Goal: Task Accomplishment & Management: Complete application form

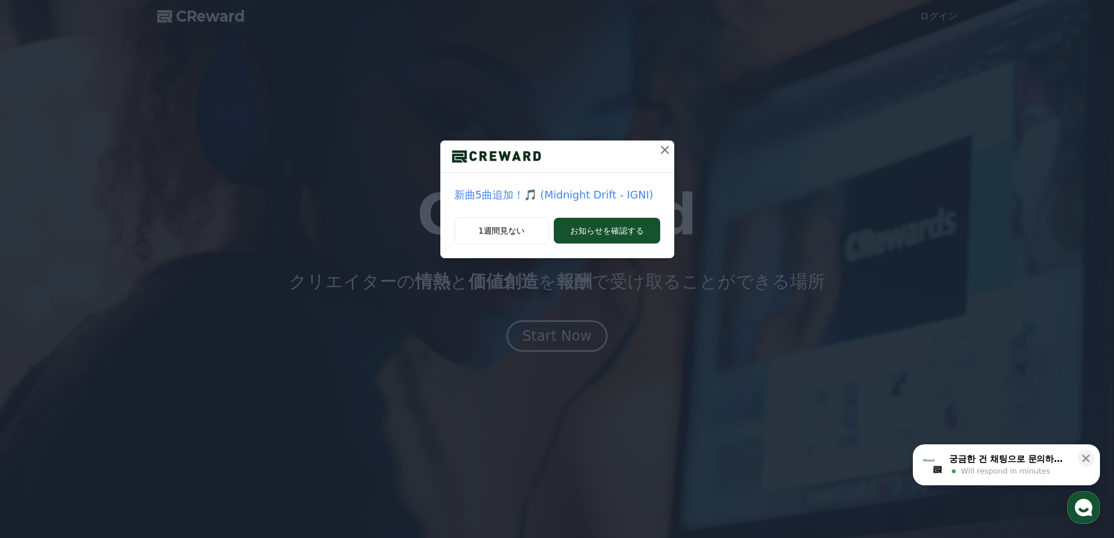
click at [663, 150] on icon at bounding box center [665, 150] width 14 height 14
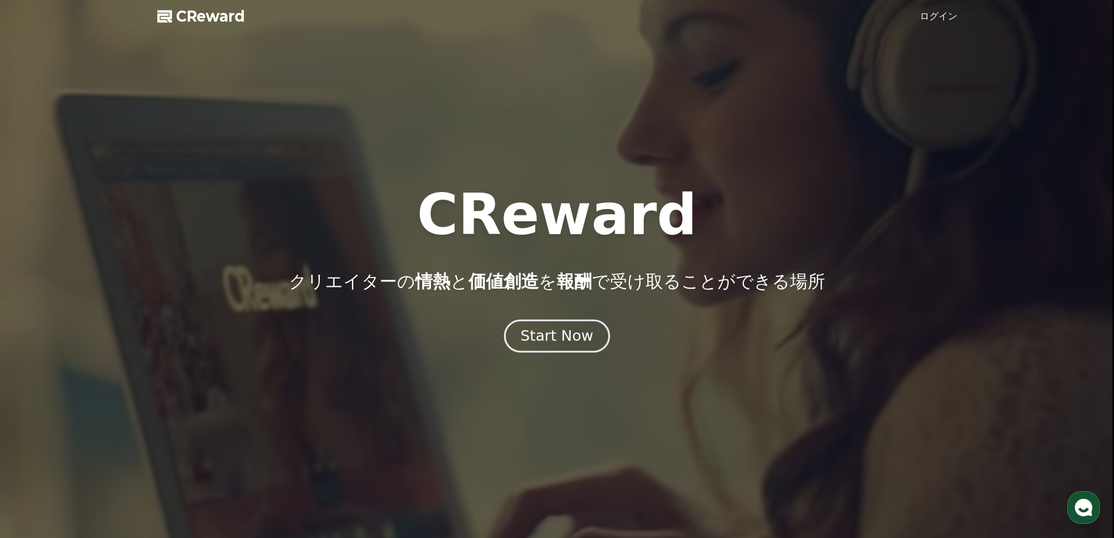
click at [551, 329] on div "Start Now" at bounding box center [557, 336] width 73 height 20
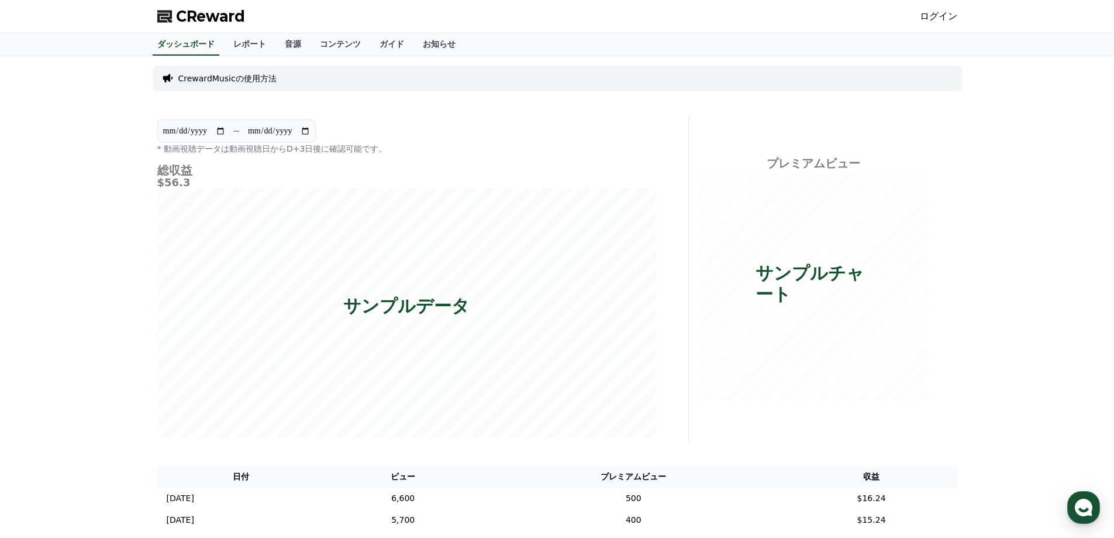
click at [951, 14] on link "ログイン" at bounding box center [938, 16] width 37 height 14
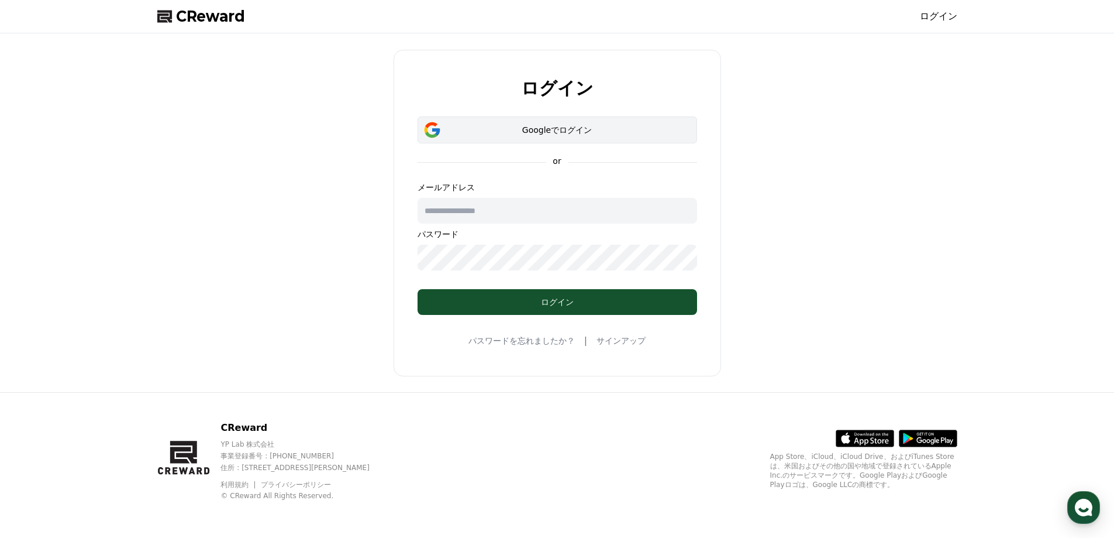
click at [630, 137] on button "Googleでログイン" at bounding box center [558, 129] width 280 height 27
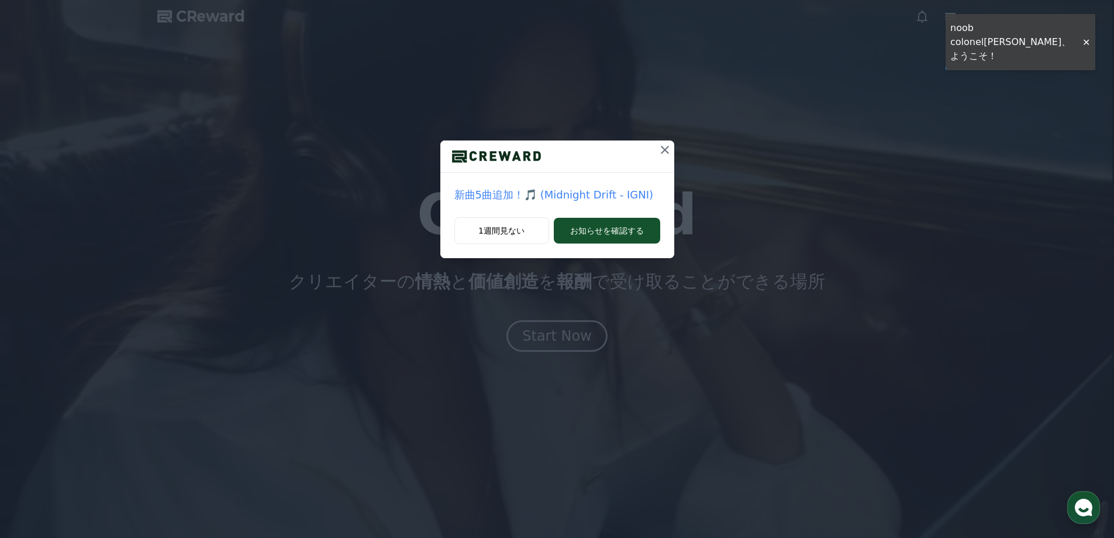
click at [660, 145] on icon at bounding box center [665, 150] width 14 height 14
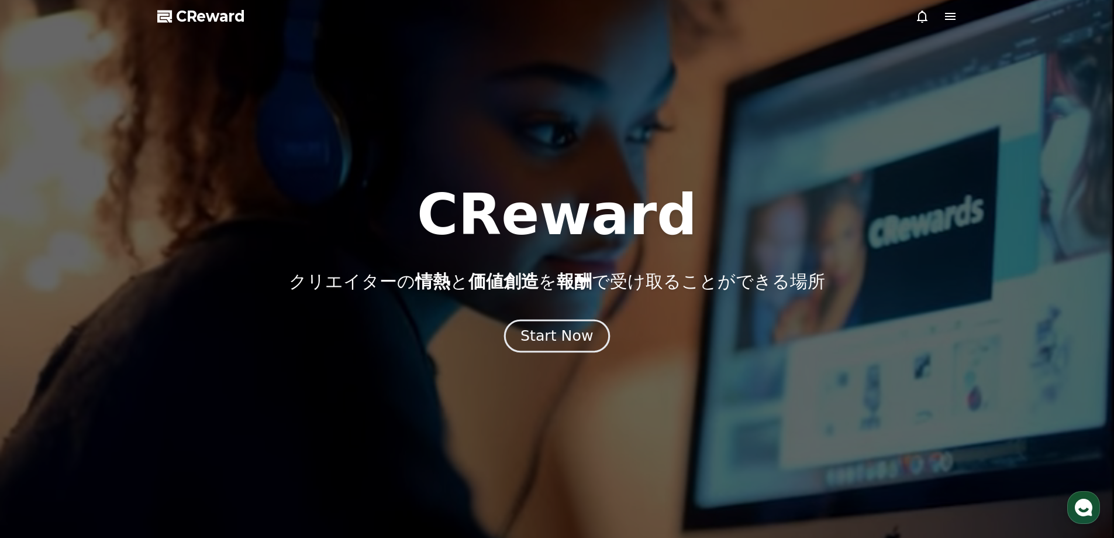
click at [578, 339] on div "Start Now" at bounding box center [557, 336] width 73 height 20
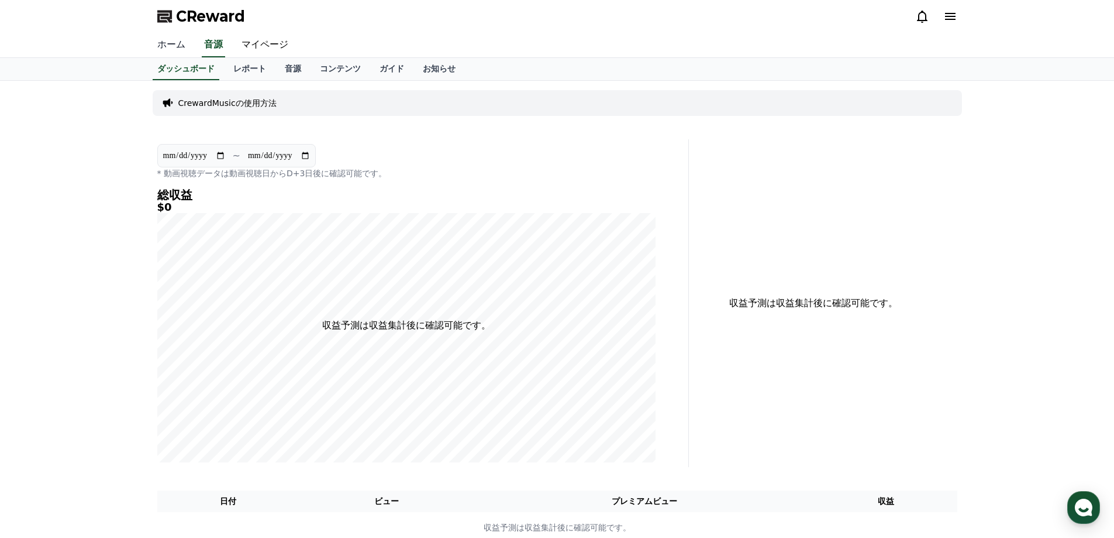
click at [175, 47] on link "ホーム" at bounding box center [171, 45] width 47 height 25
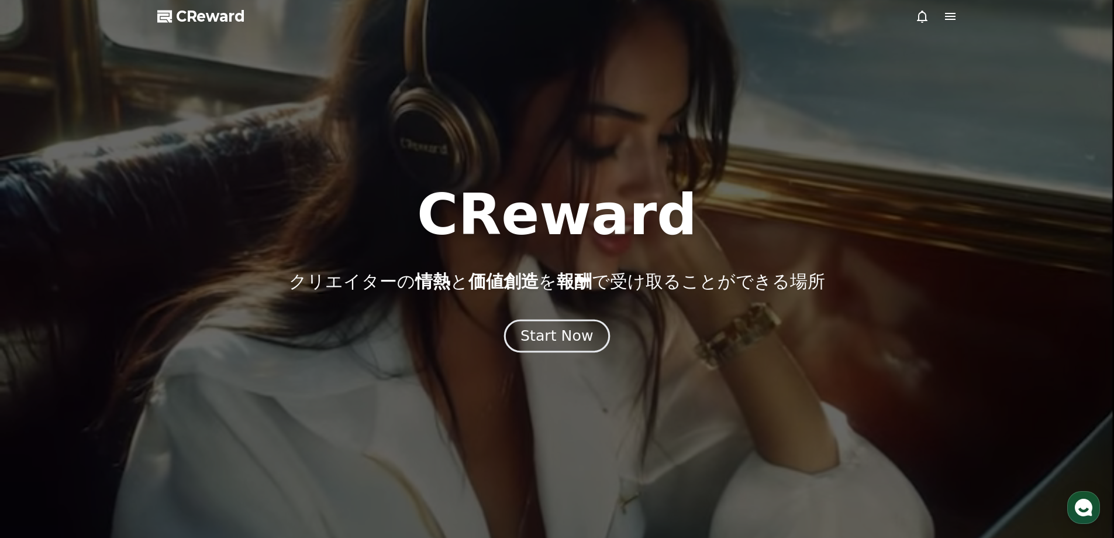
click at [554, 338] on div "Start Now" at bounding box center [557, 336] width 73 height 20
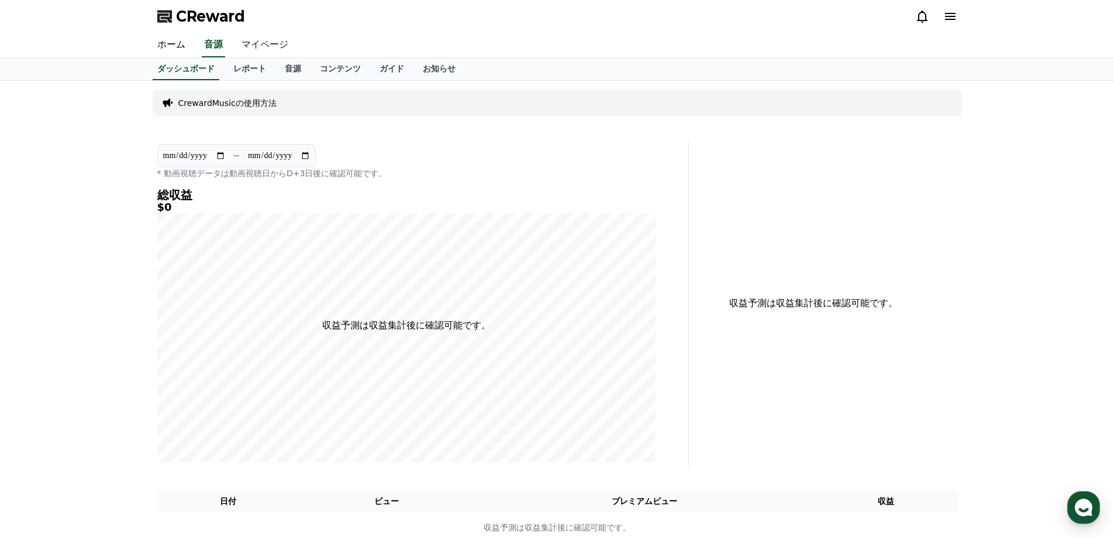
click at [238, 39] on link "マイページ" at bounding box center [265, 45] width 66 height 25
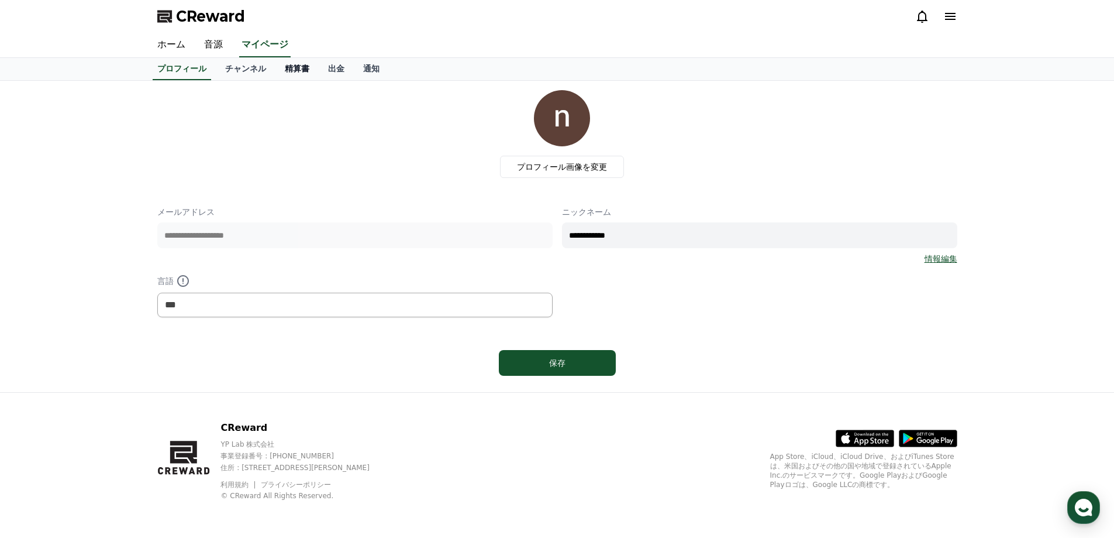
click at [276, 70] on link "精算書" at bounding box center [297, 69] width 43 height 22
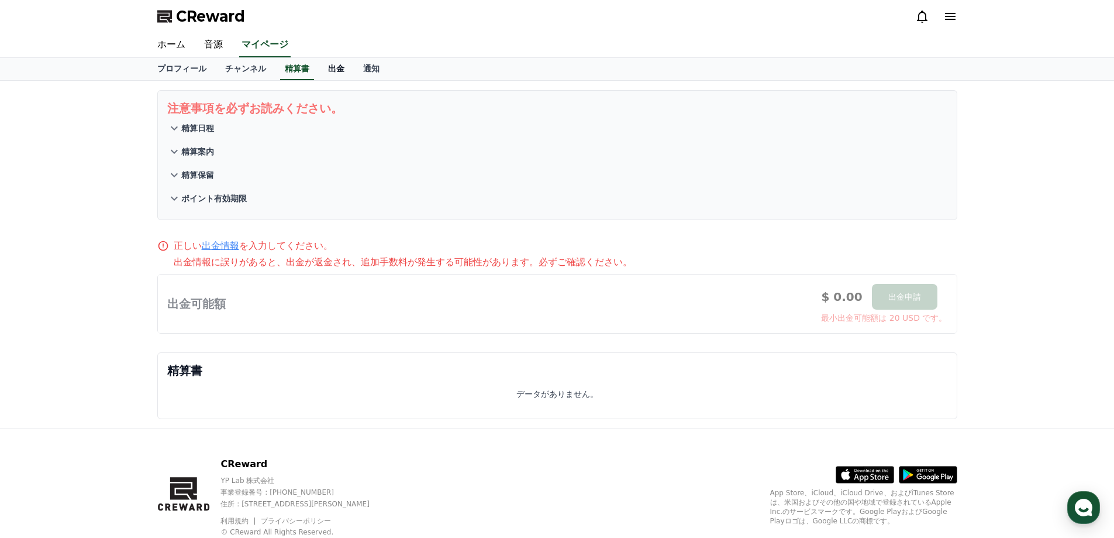
click at [319, 70] on link "出金" at bounding box center [336, 69] width 35 height 22
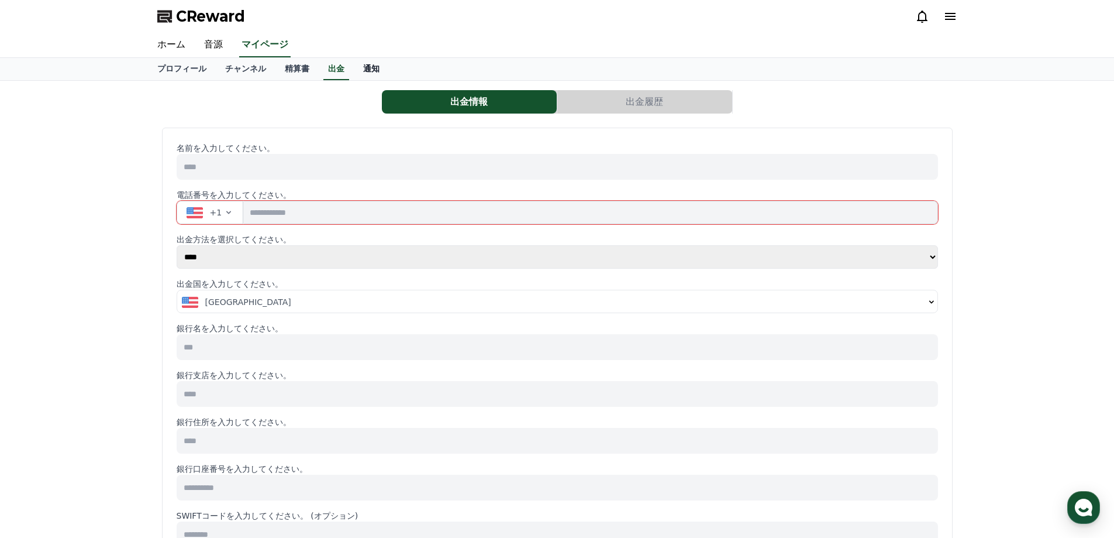
click at [358, 71] on link "通知" at bounding box center [371, 69] width 35 height 22
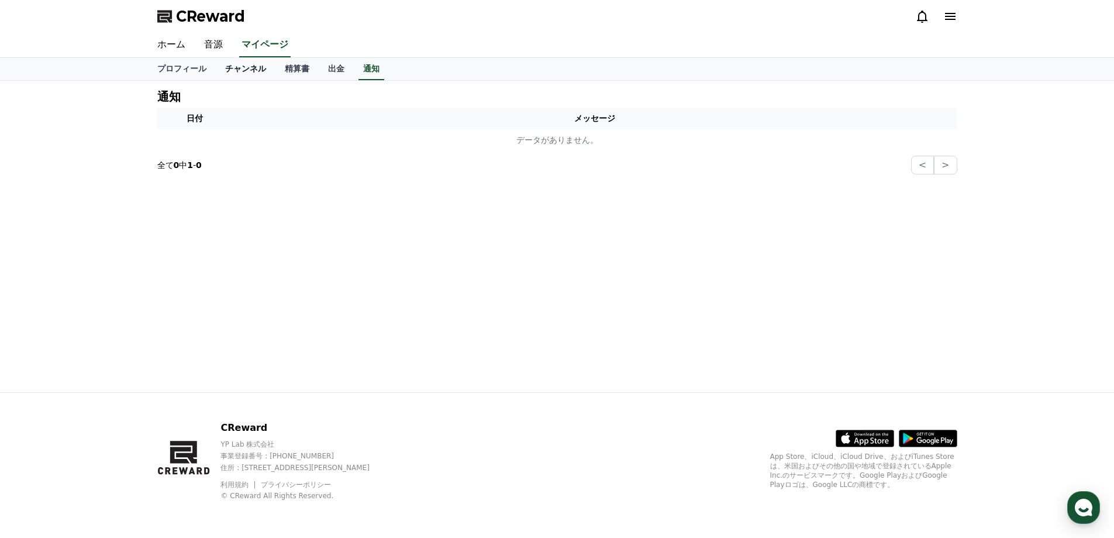
click at [236, 67] on link "チャンネル" at bounding box center [246, 69] width 60 height 22
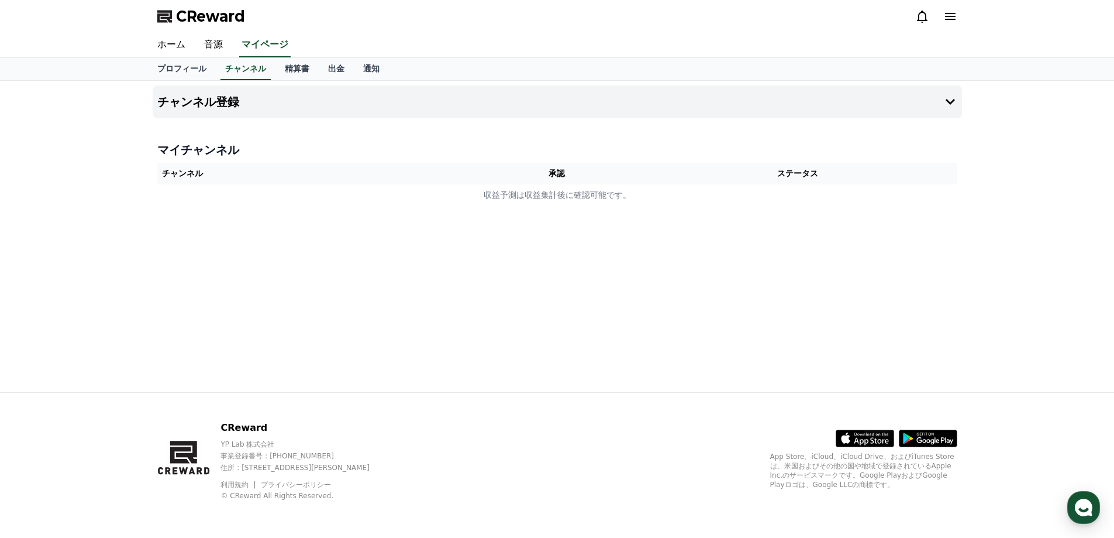
click at [954, 20] on icon at bounding box center [950, 16] width 11 height 7
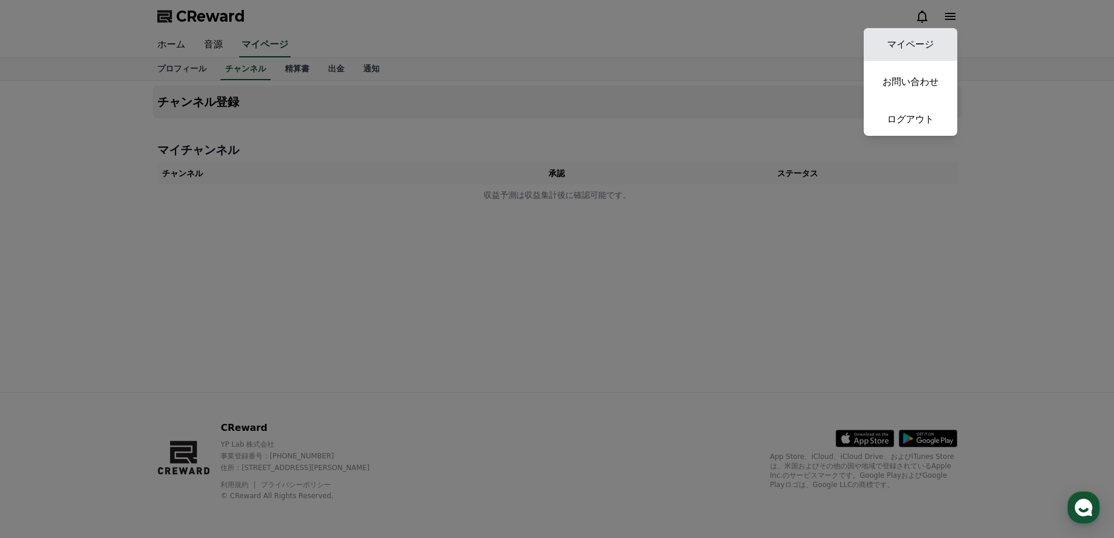
click at [920, 41] on link "マイページ" at bounding box center [911, 44] width 94 height 33
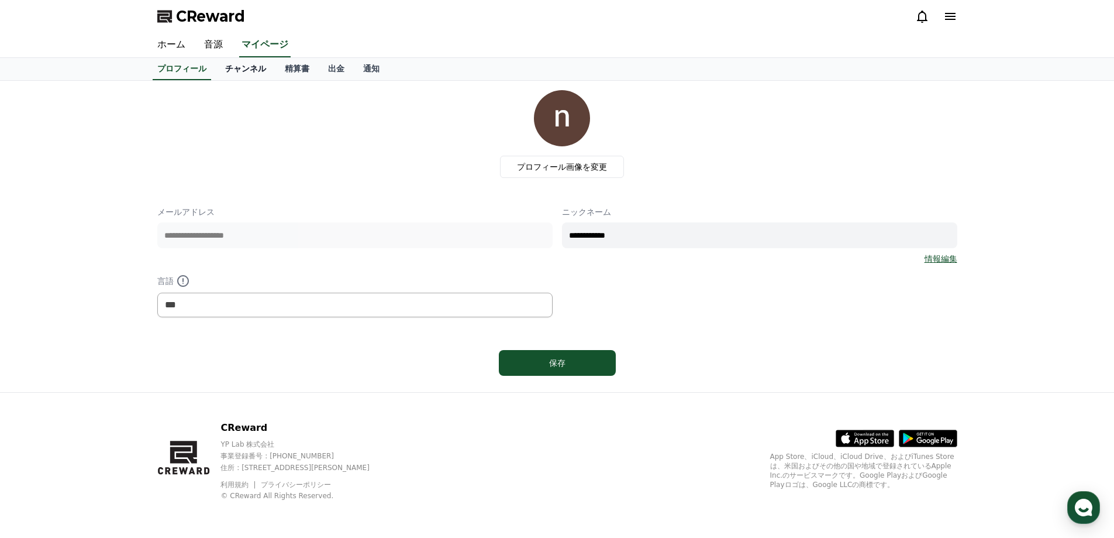
click at [223, 69] on link "チャンネル" at bounding box center [246, 69] width 60 height 22
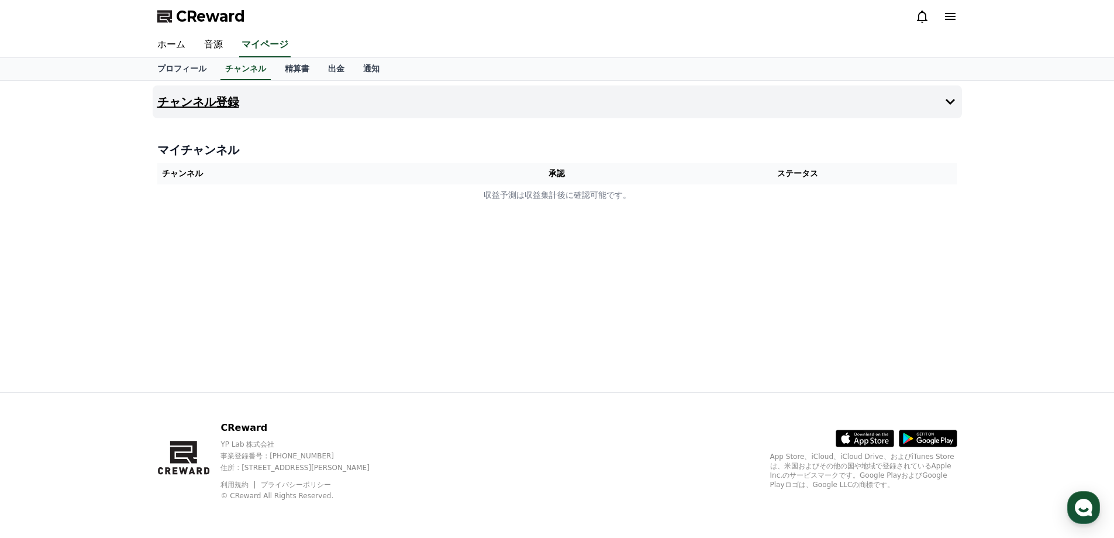
click at [929, 95] on button "チャンネル登録" at bounding box center [558, 101] width 810 height 33
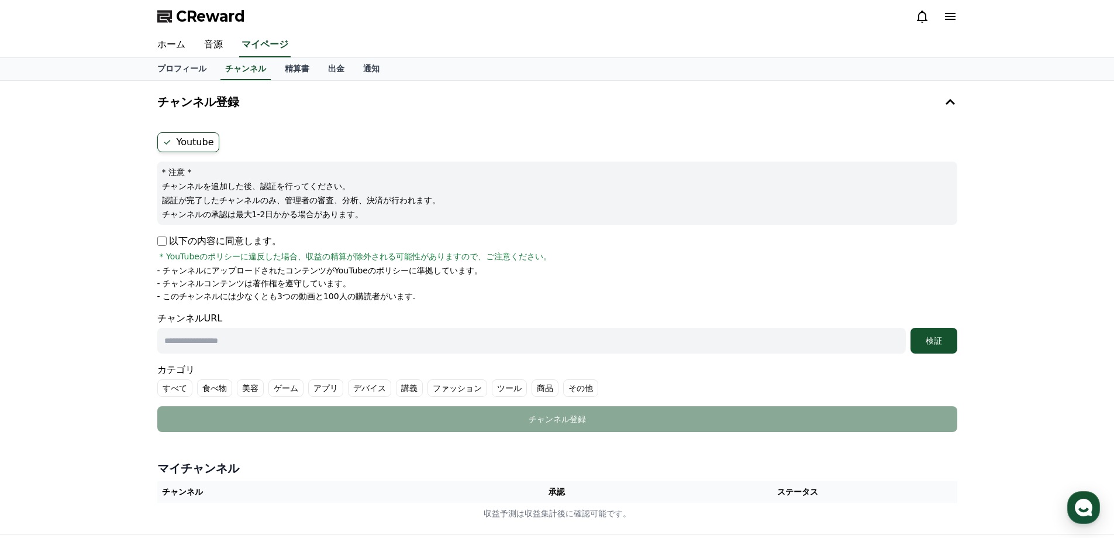
click at [191, 242] on p "以下の内容に同意します。" at bounding box center [219, 241] width 124 height 14
click at [245, 336] on input "text" at bounding box center [531, 341] width 749 height 26
paste input "**********"
click at [928, 341] on div "検証" at bounding box center [934, 341] width 37 height 12
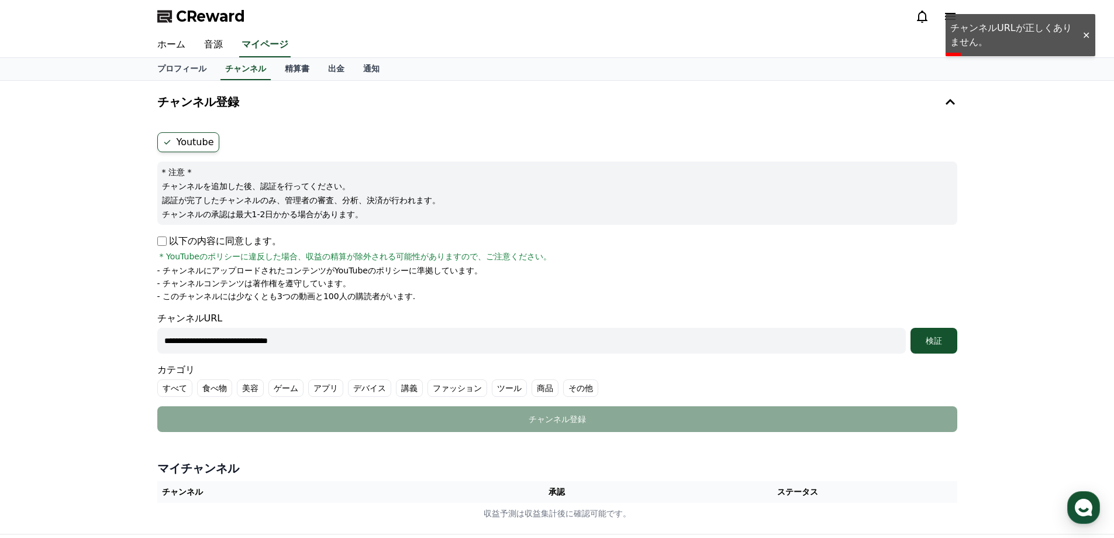
drag, startPoint x: 330, startPoint y: 340, endPoint x: 135, endPoint y: 347, distance: 195.5
click at [136, 347] on div "**********" at bounding box center [557, 307] width 1114 height 453
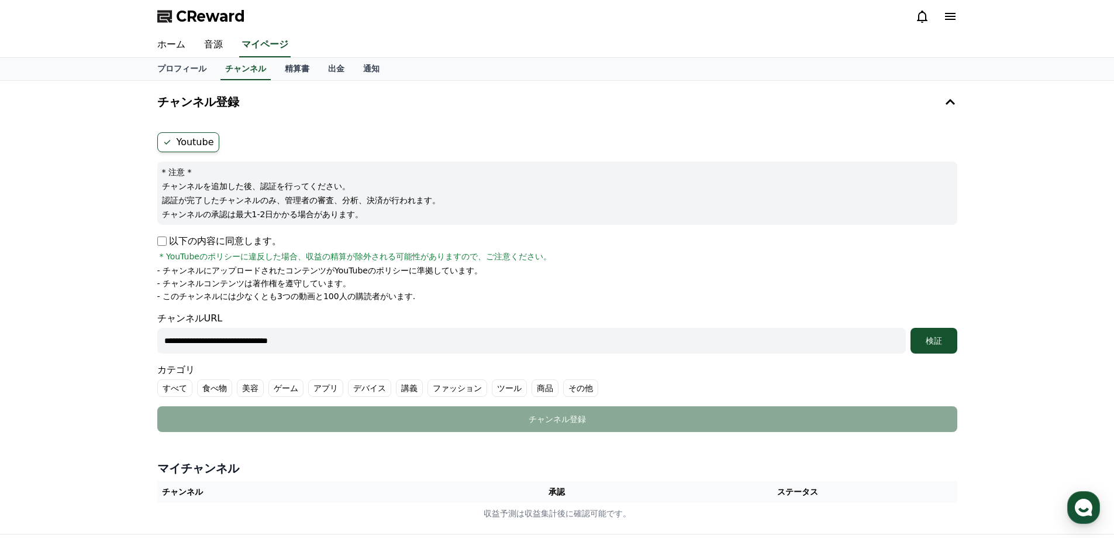
paste input "********"
type input "**********"
click at [934, 344] on div "検証" at bounding box center [934, 341] width 37 height 12
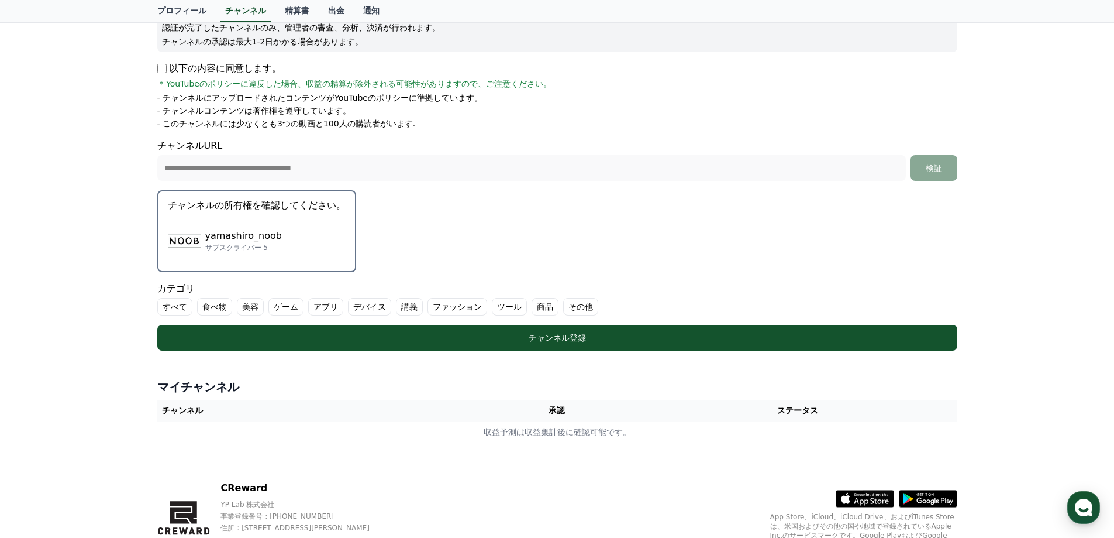
scroll to position [176, 0]
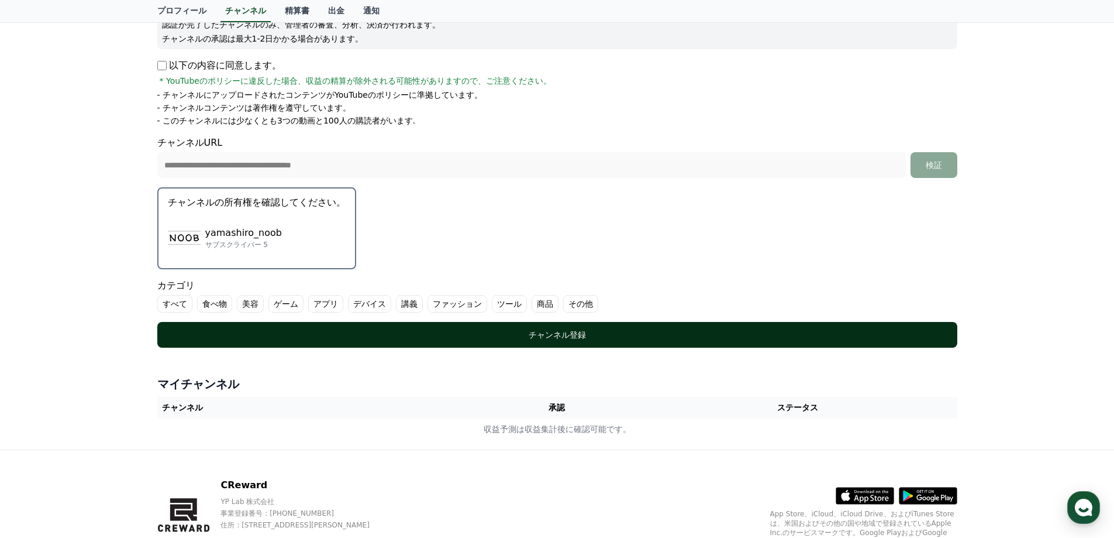
click at [551, 338] on div "チャンネル登録" at bounding box center [558, 335] width 754 height 12
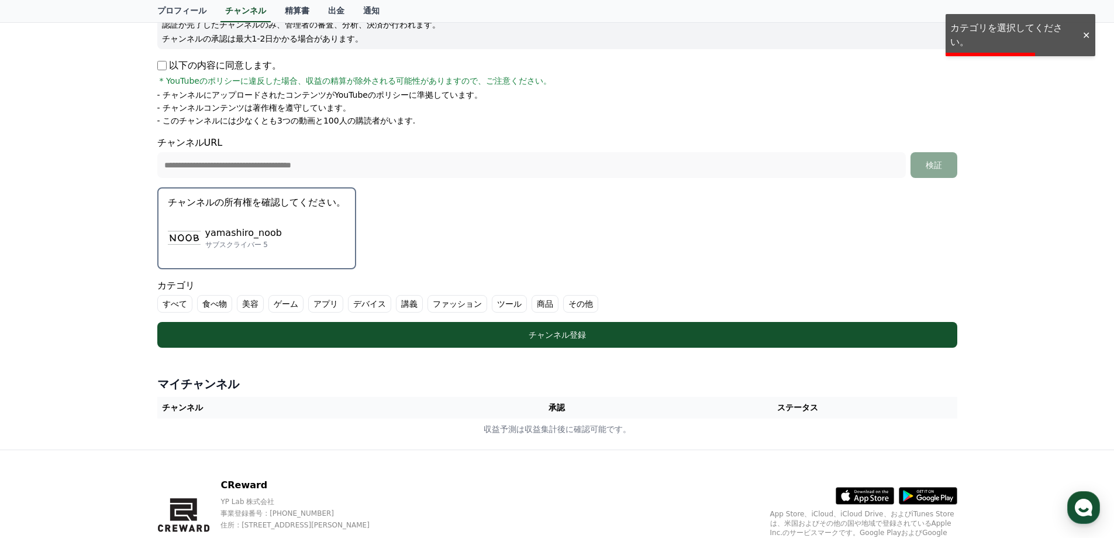
click at [274, 302] on label "ゲーム" at bounding box center [286, 304] width 35 height 18
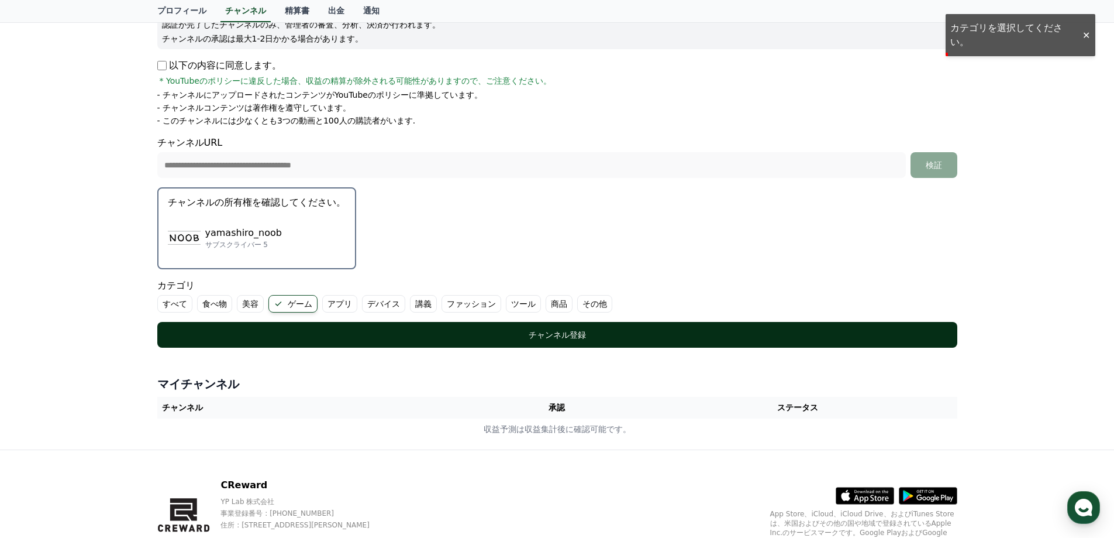
click at [411, 334] on div "チャンネル登録" at bounding box center [558, 335] width 754 height 12
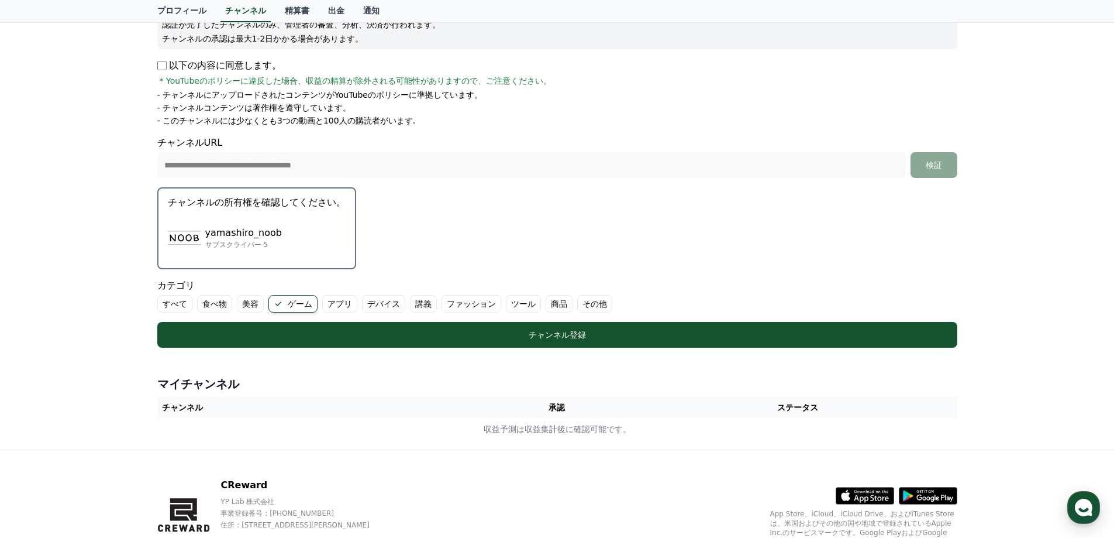
click at [243, 212] on button "チャンネルの所有権を確認してください。 yamashiro_noob サブスクライバー 5" at bounding box center [256, 228] width 199 height 82
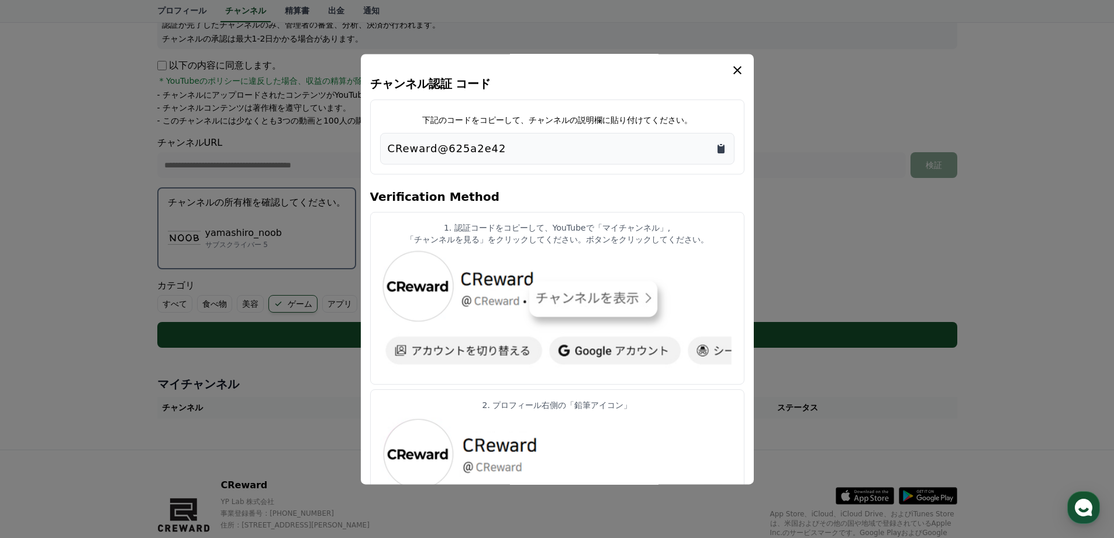
click at [721, 150] on icon "Copy to clipboard" at bounding box center [721, 149] width 7 height 9
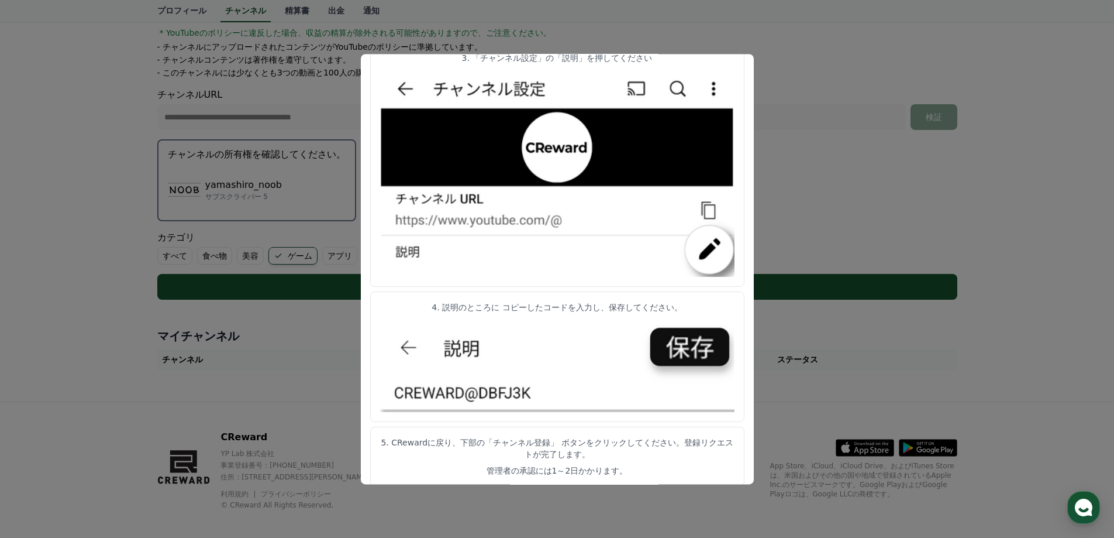
scroll to position [233, 0]
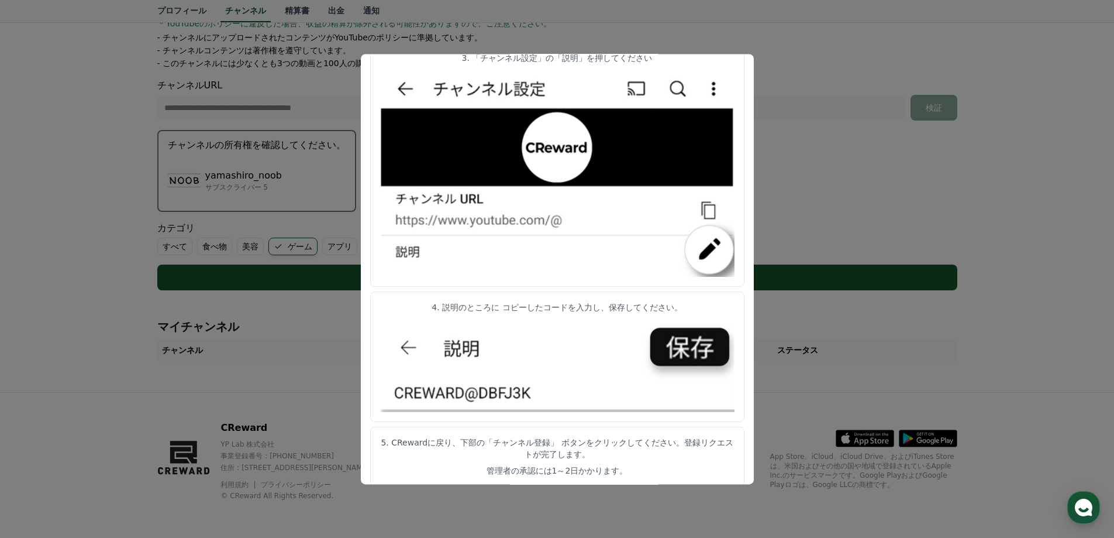
click at [824, 185] on button "close modal" at bounding box center [557, 269] width 1114 height 538
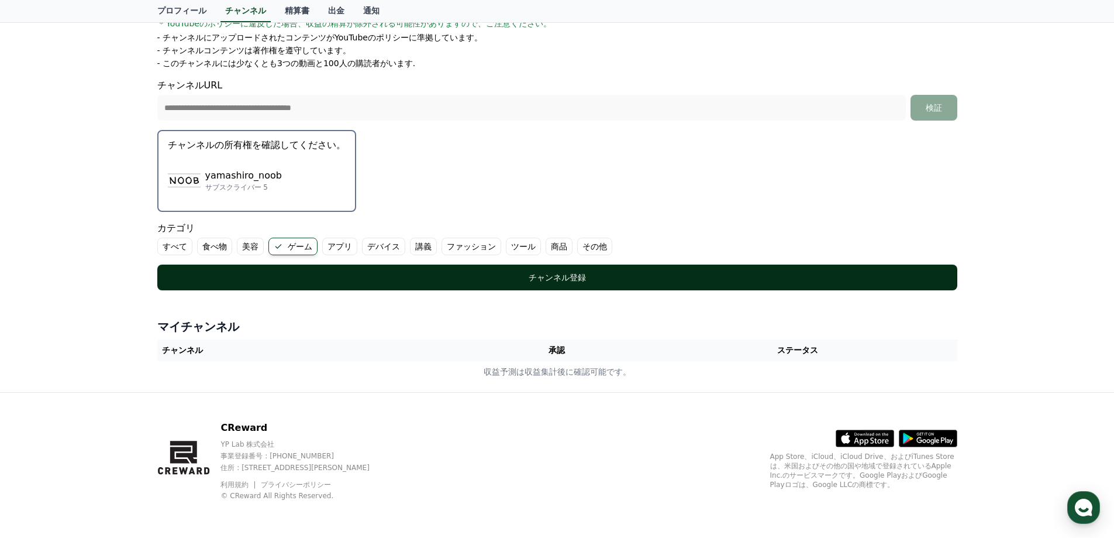
click at [526, 278] on div "チャンネル登録" at bounding box center [558, 277] width 754 height 12
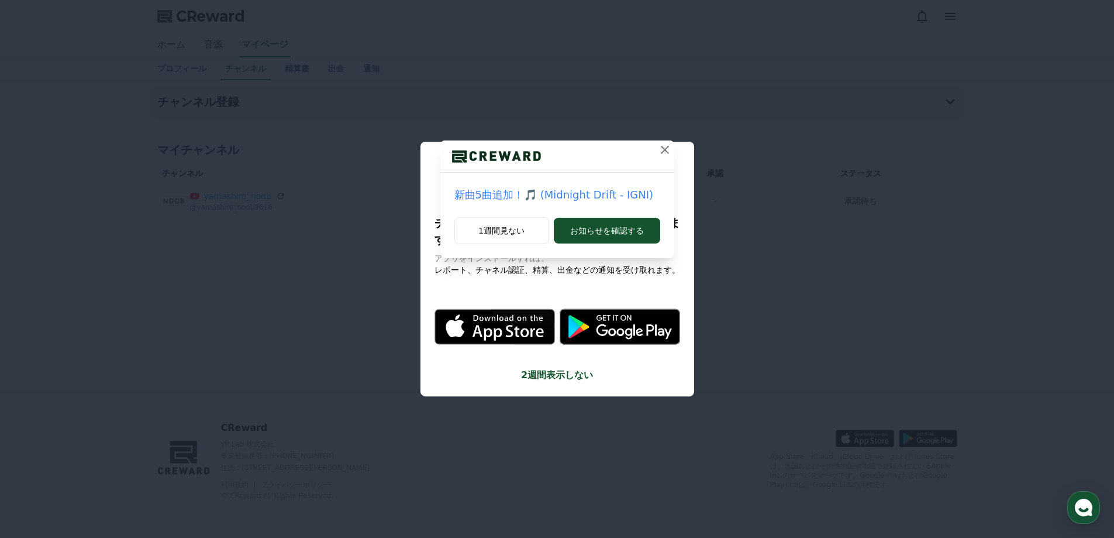
click at [661, 146] on icon at bounding box center [665, 150] width 14 height 14
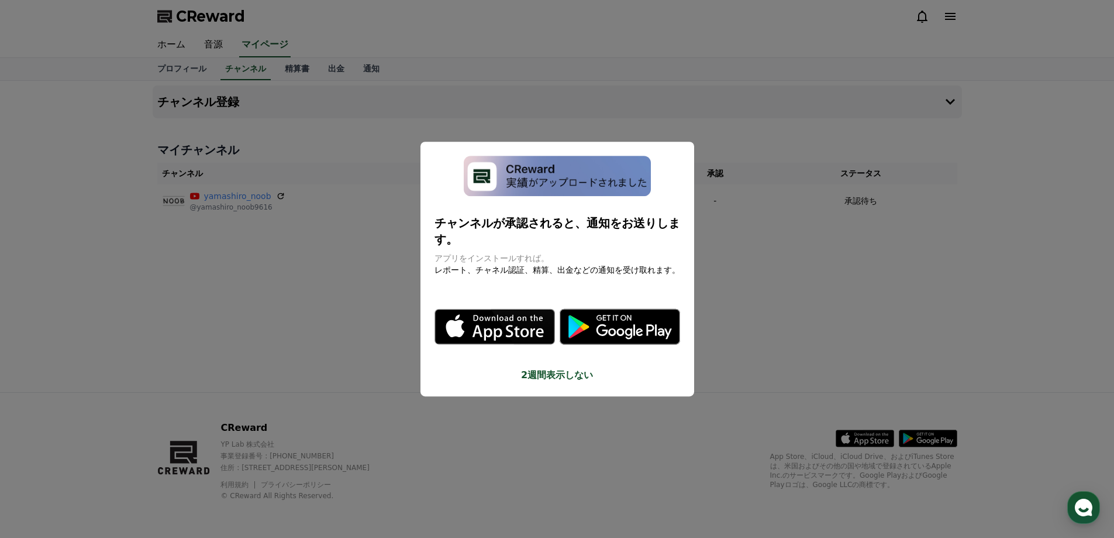
click at [807, 284] on button "close modal" at bounding box center [557, 269] width 1114 height 538
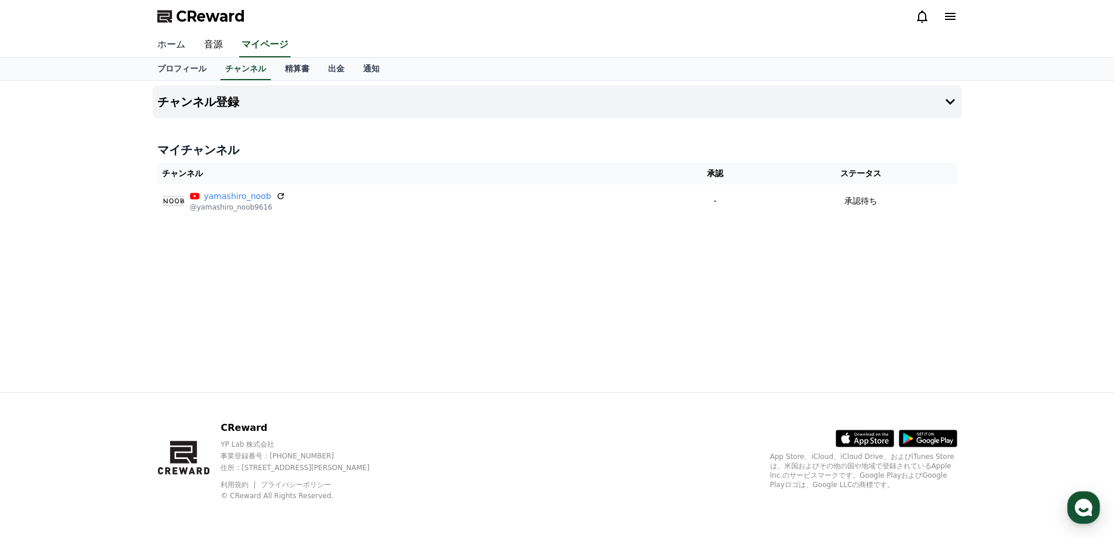
click at [168, 43] on link "ホーム" at bounding box center [171, 45] width 47 height 25
